Goal: Information Seeking & Learning: Learn about a topic

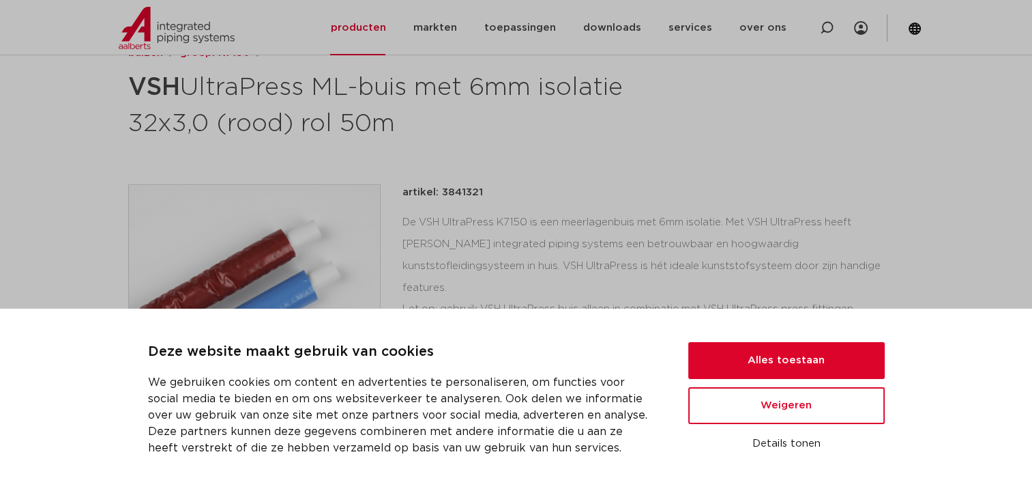
scroll to position [199, 0]
click at [785, 401] on button "Weigeren" at bounding box center [786, 405] width 196 height 37
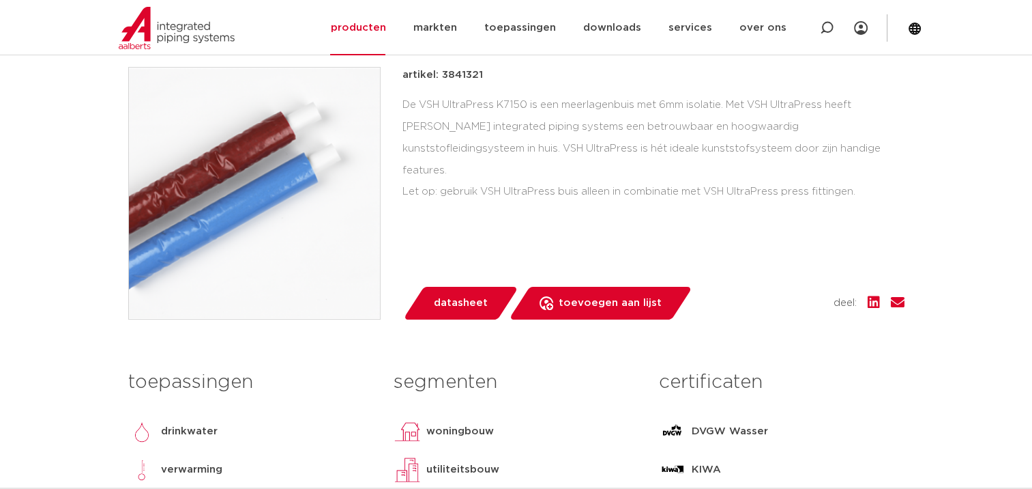
scroll to position [289, 0]
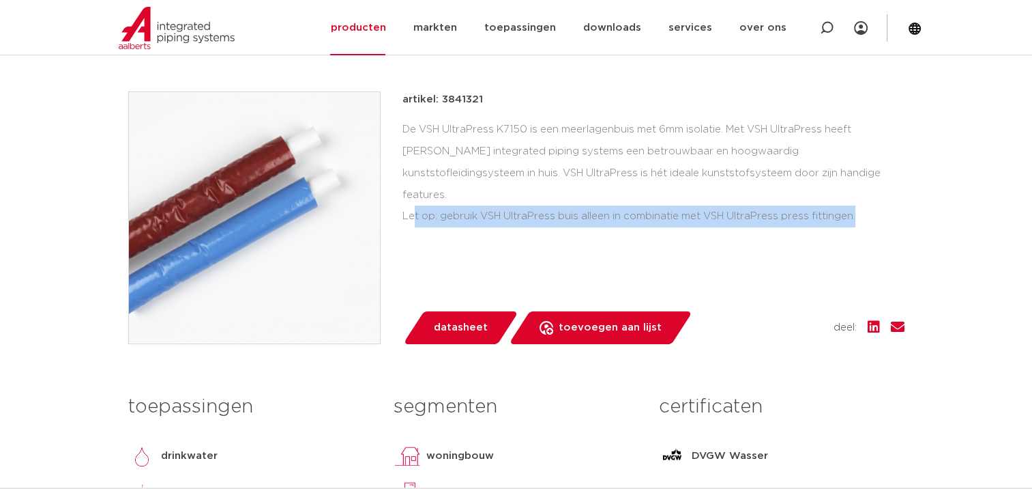
drag, startPoint x: 411, startPoint y: 192, endPoint x: 886, endPoint y: 196, distance: 474.2
click at [886, 196] on div "De VSH UltraPress K7150 is een meerlagenbuis met 6mm isolatie. Met VSH UltraPre…" at bounding box center [654, 173] width 502 height 108
click at [714, 203] on div "De VSH UltraPress K7150 is een meerlagenbuis met 6mm isolatie. Met VSH UltraPre…" at bounding box center [654, 173] width 502 height 108
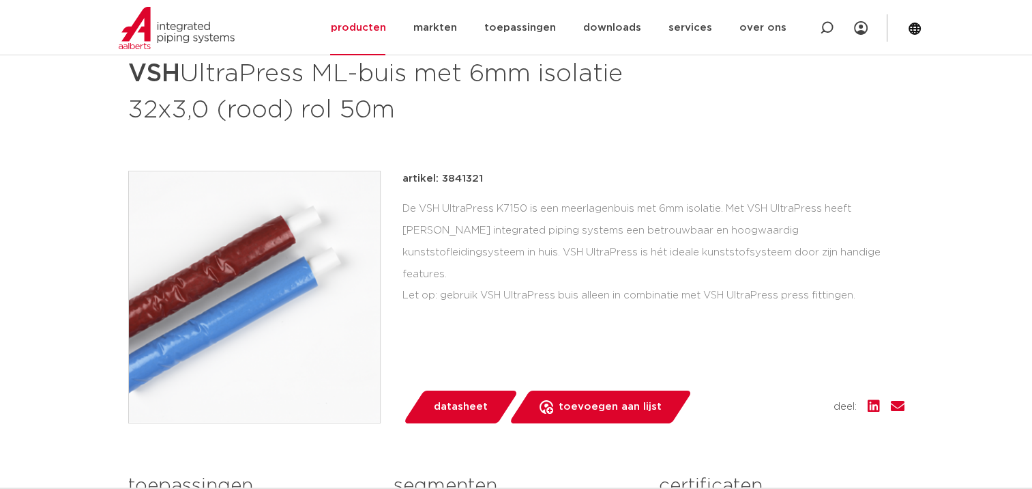
scroll to position [221, 0]
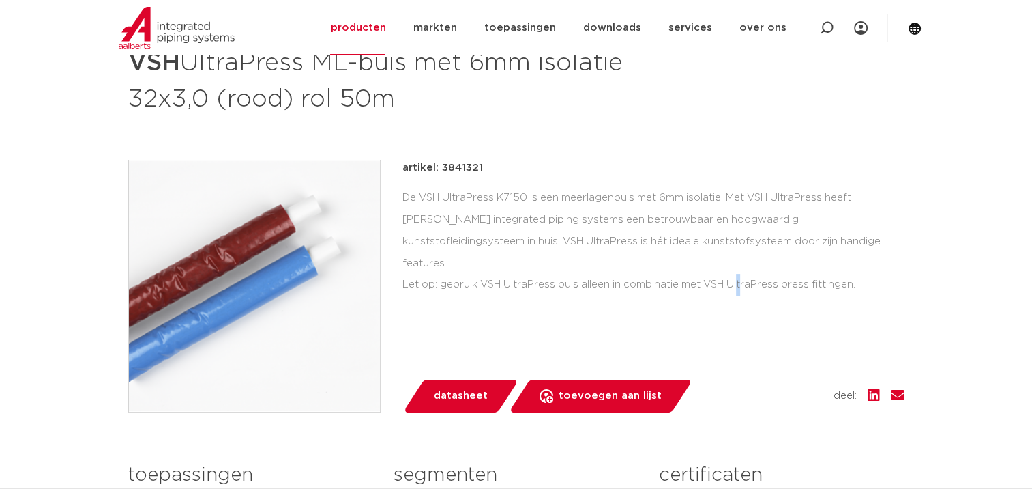
drag, startPoint x: 785, startPoint y: 267, endPoint x: 747, endPoint y: 262, distance: 38.6
click at [747, 262] on div "De VSH UltraPress K7150 is een meerlagenbuis met 6mm isolatie. Met VSH UltraPre…" at bounding box center [654, 241] width 502 height 108
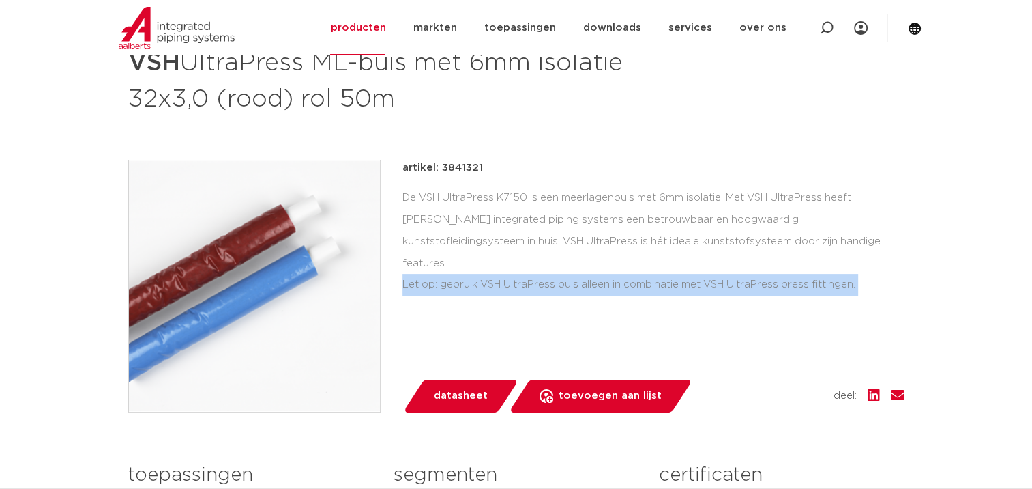
click at [747, 262] on div "De VSH UltraPress K7150 is een meerlagenbuis met 6mm isolatie. Met VSH UltraPre…" at bounding box center [654, 241] width 502 height 108
drag, startPoint x: 747, startPoint y: 262, endPoint x: 720, endPoint y: 261, distance: 27.3
click at [726, 261] on div "De VSH UltraPress K7150 is een meerlagenbuis met 6mm isolatie. Met VSH UltraPre…" at bounding box center [654, 241] width 502 height 108
click at [710, 260] on div "De VSH UltraPress K7150 is een meerlagenbuis met 6mm isolatie. Met VSH UltraPre…" at bounding box center [654, 241] width 502 height 108
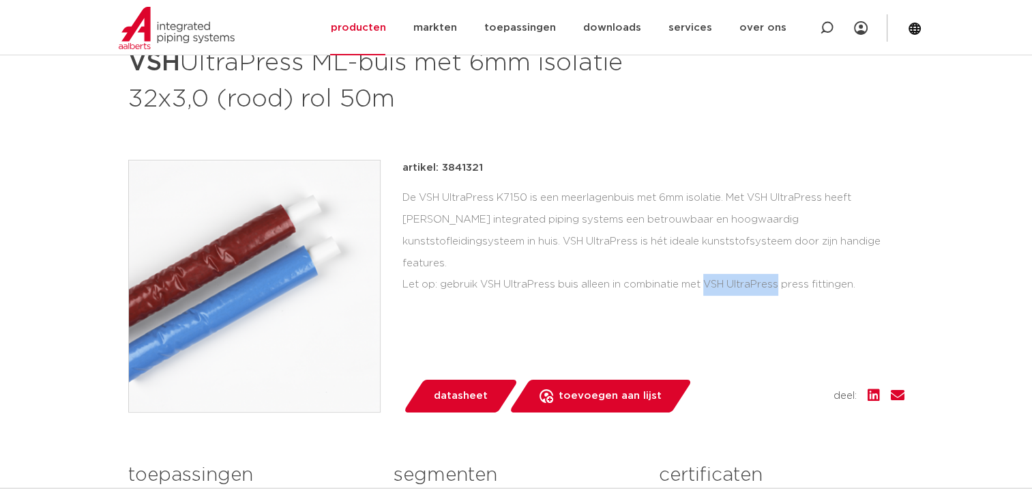
drag, startPoint x: 709, startPoint y: 261, endPoint x: 776, endPoint y: 257, distance: 67.0
click at [776, 257] on div "De VSH UltraPress K7150 is een meerlagenbuis met 6mm isolatie. Met VSH UltraPre…" at bounding box center [654, 241] width 502 height 108
